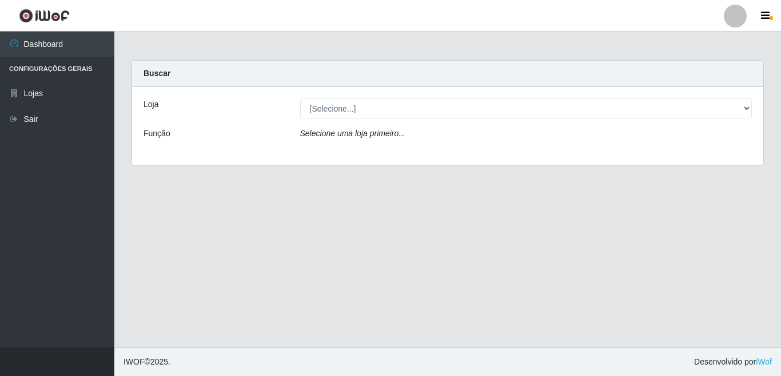
click at [305, 105] on select "[Selecione...] Rede Potiguar 3 - [GEOGRAPHIC_DATA]" at bounding box center [526, 108] width 452 height 20
select select "103"
click at [300, 98] on select "[Selecione...] Rede Potiguar 3 - [GEOGRAPHIC_DATA]" at bounding box center [526, 108] width 452 height 20
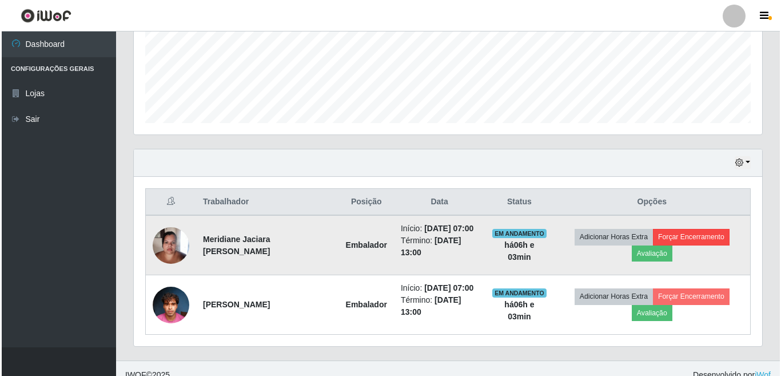
scroll to position [323, 0]
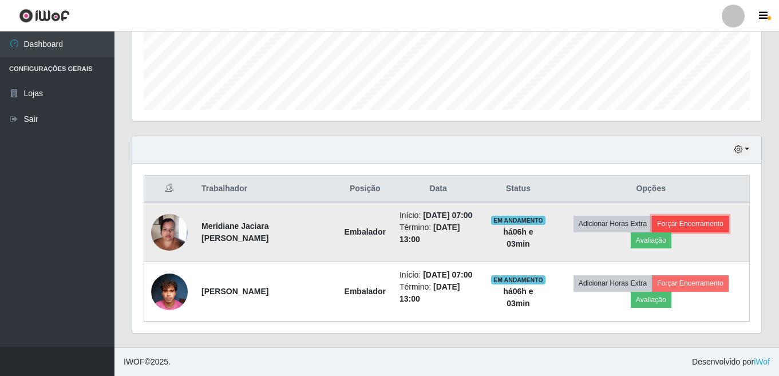
click at [688, 216] on button "Forçar Encerramento" at bounding box center [690, 224] width 77 height 16
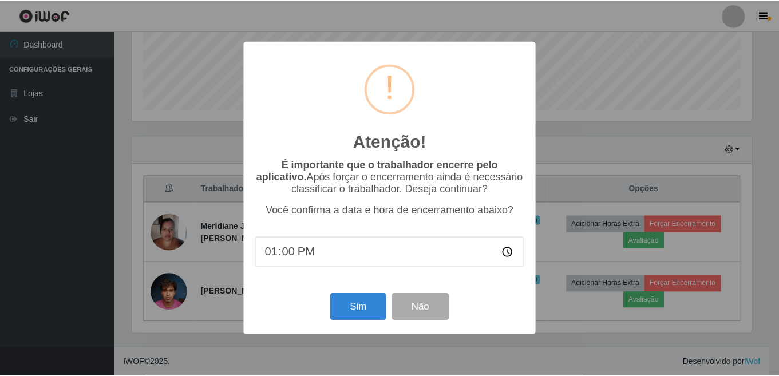
scroll to position [237, 622]
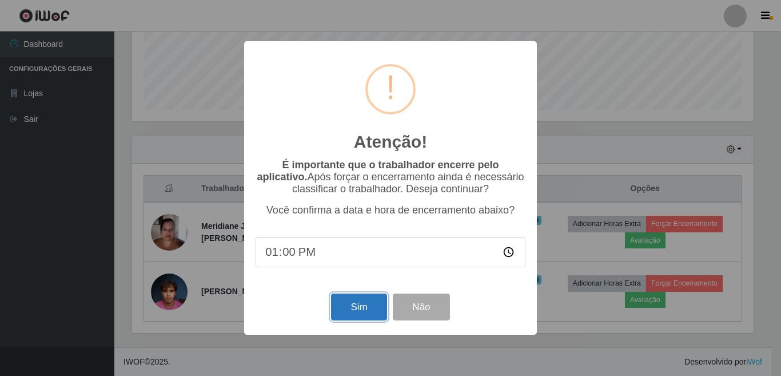
click at [352, 312] on button "Sim" at bounding box center [358, 306] width 55 height 27
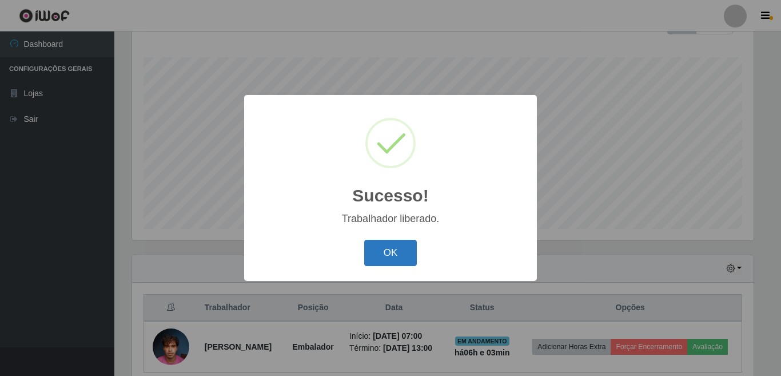
click at [385, 248] on button "OK" at bounding box center [390, 253] width 53 height 27
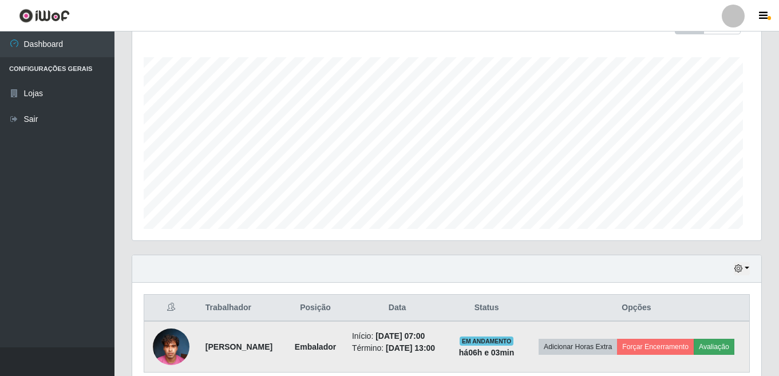
scroll to position [237, 629]
click at [681, 339] on button "Forçar Encerramento" at bounding box center [655, 347] width 77 height 16
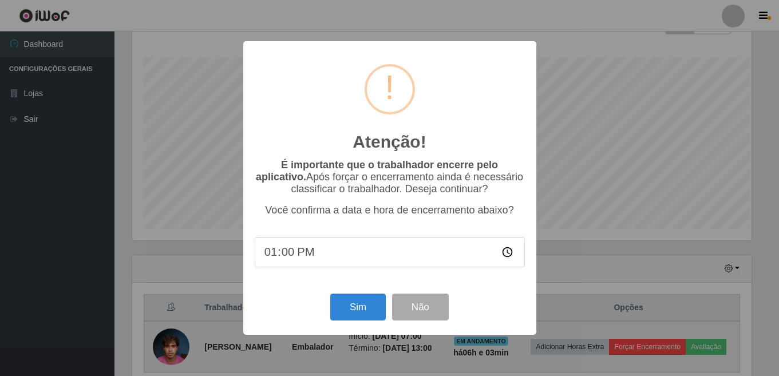
scroll to position [237, 622]
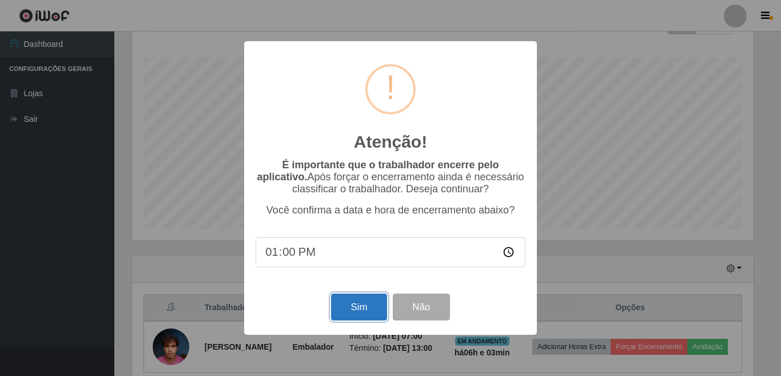
click at [365, 312] on button "Sim" at bounding box center [358, 306] width 55 height 27
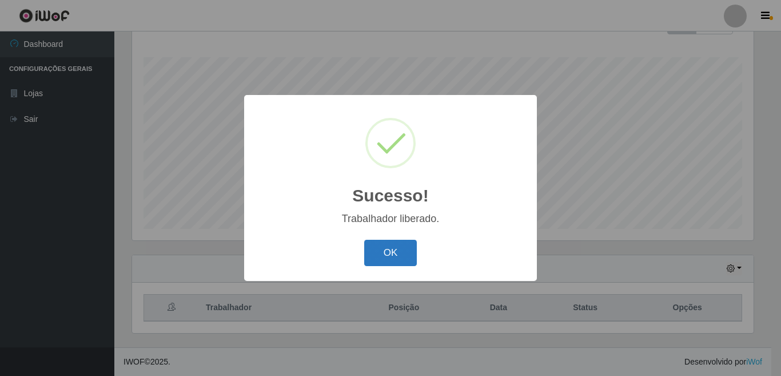
click at [400, 259] on button "OK" at bounding box center [390, 253] width 53 height 27
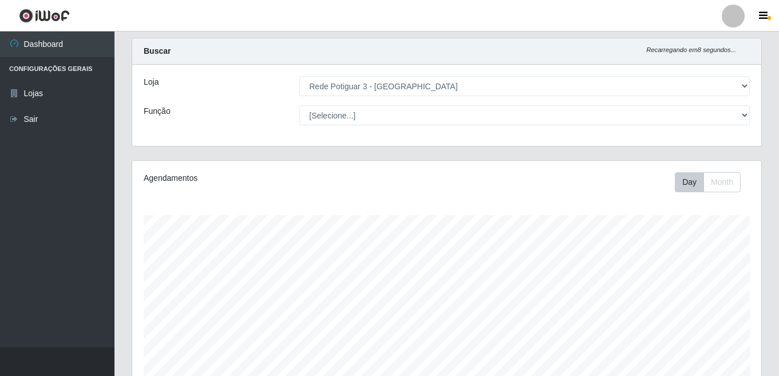
scroll to position [0, 0]
